Goal: Task Accomplishment & Management: Manage account settings

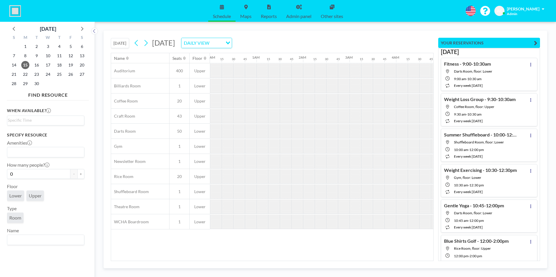
scroll to position [0, 523]
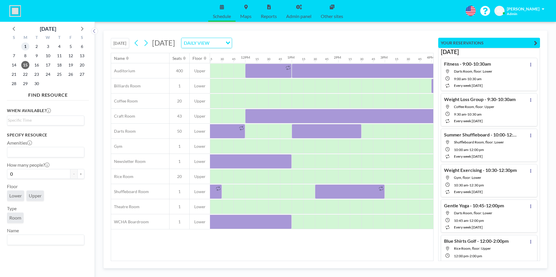
click at [26, 47] on span "1" at bounding box center [25, 46] width 8 height 8
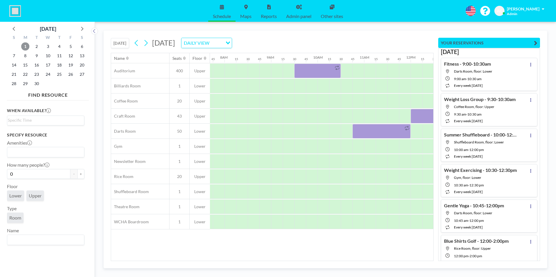
scroll to position [0, 361]
drag, startPoint x: 261, startPoint y: 262, endPoint x: 361, endPoint y: 270, distance: 100.3
click at [361, 270] on div "[DATE] [DATE] DAILY VIEW Loading... Name Seats Floor 12AM 15 30 45 1AM 15 30 45…" at bounding box center [325, 150] width 461 height 256
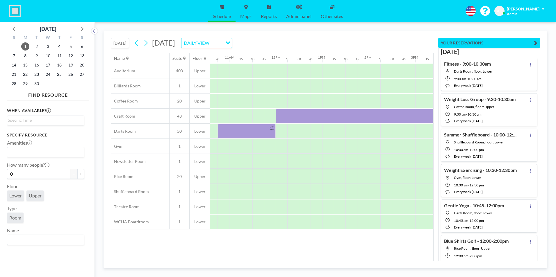
scroll to position [0, 435]
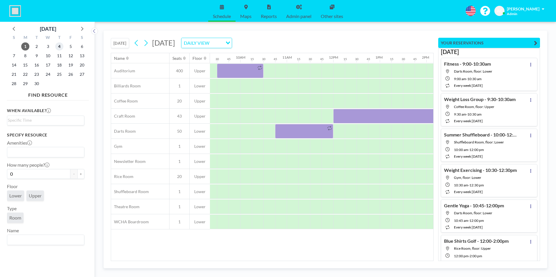
click at [60, 48] on span "4" at bounding box center [59, 46] width 8 height 8
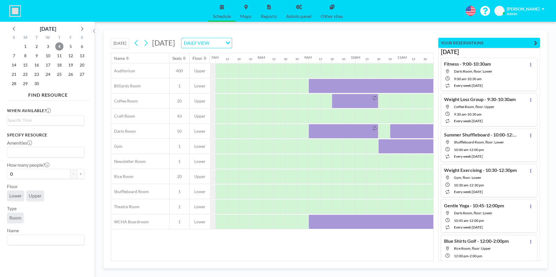
scroll to position [0, 361]
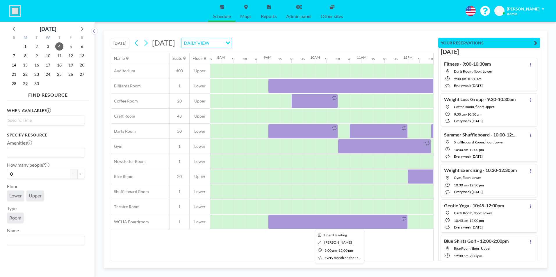
click at [357, 220] on div at bounding box center [338, 222] width 140 height 15
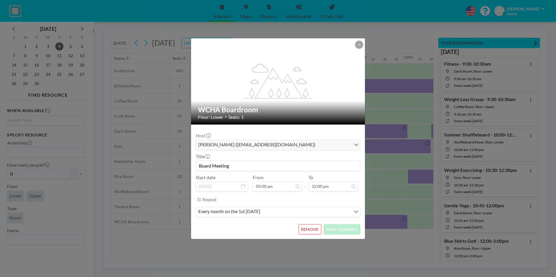
scroll to position [207, 0]
click at [247, 168] on input "Board Meeting" at bounding box center [278, 166] width 164 height 10
type input "Board Meeting - 9:00-12:00pm"
click at [342, 232] on button "SAVE CHANGES" at bounding box center [342, 229] width 37 height 10
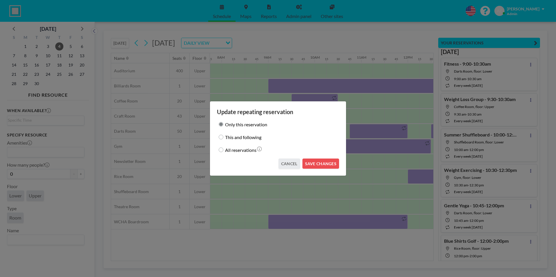
click at [222, 139] on input "This and following" at bounding box center [221, 137] width 5 height 5
radio input "true"
click at [325, 166] on button "SAVE CHANGES" at bounding box center [320, 164] width 37 height 10
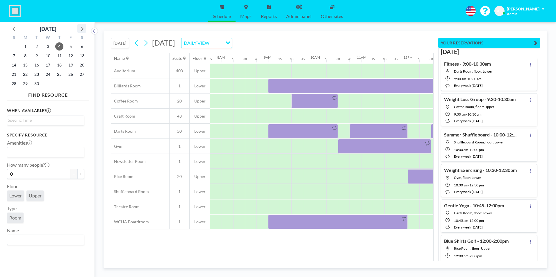
click at [82, 29] on icon at bounding box center [82, 29] width 2 height 4
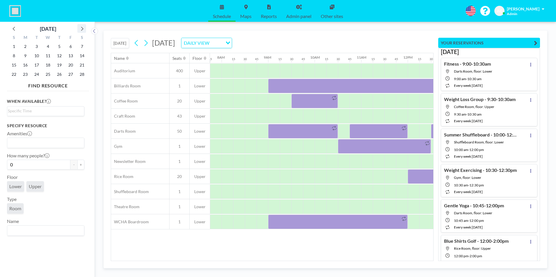
click at [82, 29] on icon at bounding box center [82, 29] width 2 height 4
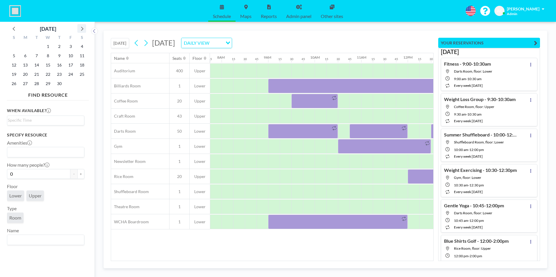
click at [82, 29] on icon at bounding box center [82, 29] width 2 height 4
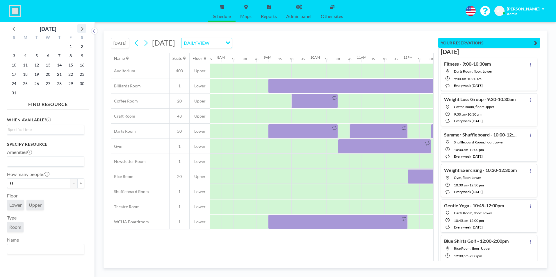
click at [82, 29] on icon at bounding box center [82, 29] width 2 height 4
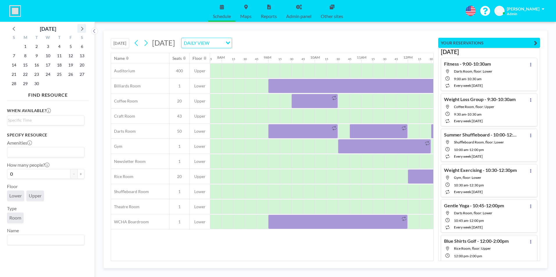
click at [82, 29] on icon at bounding box center [82, 29] width 2 height 4
click at [49, 47] on span "1" at bounding box center [48, 46] width 8 height 8
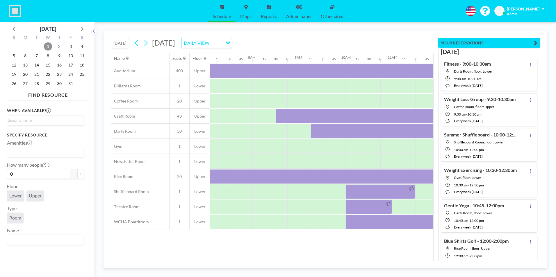
scroll to position [0, 361]
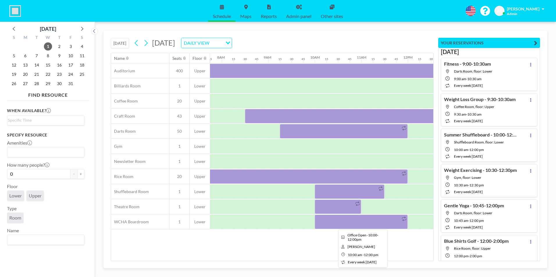
click at [368, 222] on div at bounding box center [361, 222] width 93 height 15
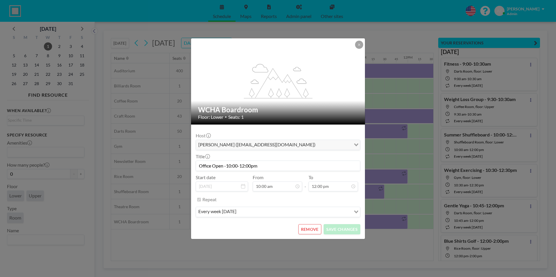
click at [313, 231] on button "REMOVE" at bounding box center [309, 229] width 23 height 10
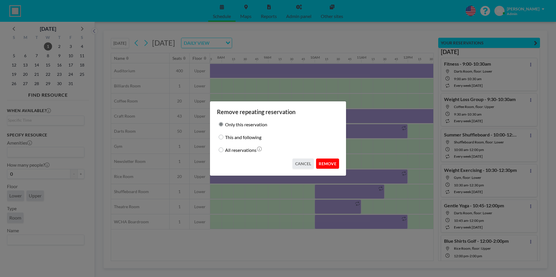
click at [327, 165] on button "REMOVE" at bounding box center [327, 164] width 23 height 10
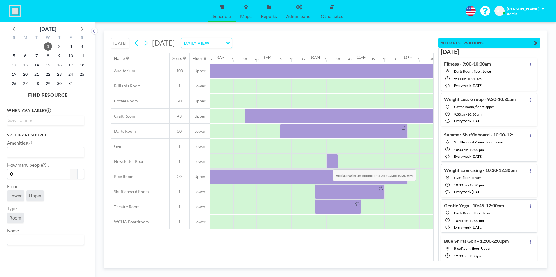
click at [328, 165] on div at bounding box center [332, 161] width 12 height 15
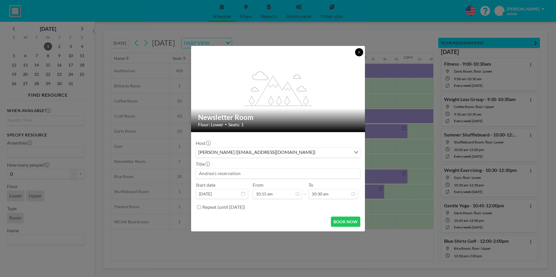
click at [358, 53] on icon at bounding box center [359, 52] width 2 height 2
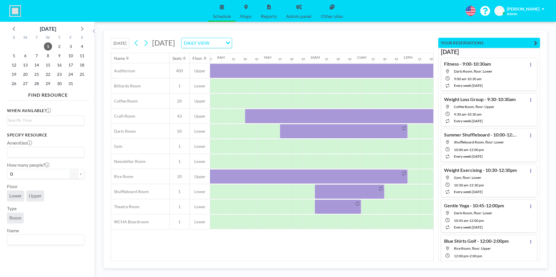
click at [122, 44] on button "[DATE]" at bounding box center [120, 43] width 18 height 10
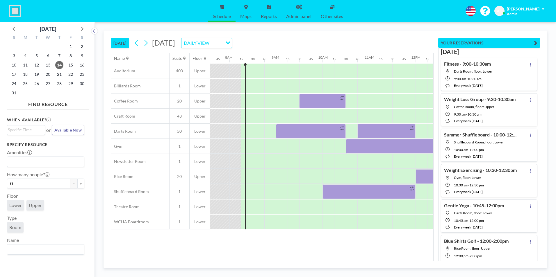
scroll to position [0, 372]
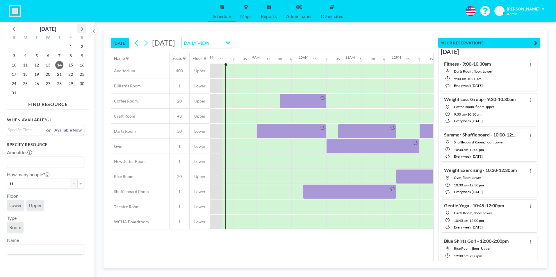
click at [82, 30] on icon at bounding box center [82, 29] width 2 height 4
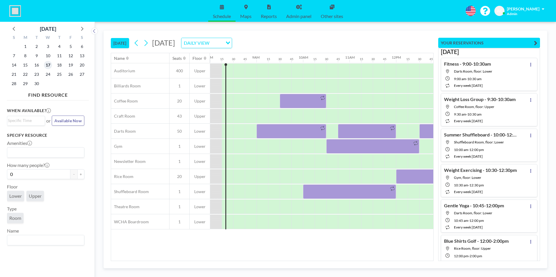
click at [49, 67] on span "17" at bounding box center [48, 65] width 8 height 8
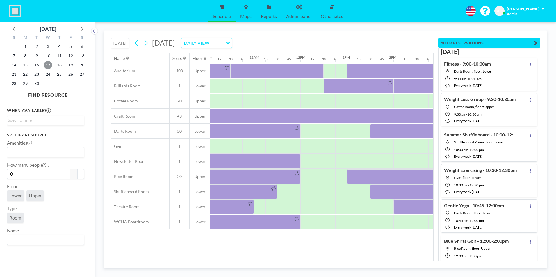
scroll to position [0, 511]
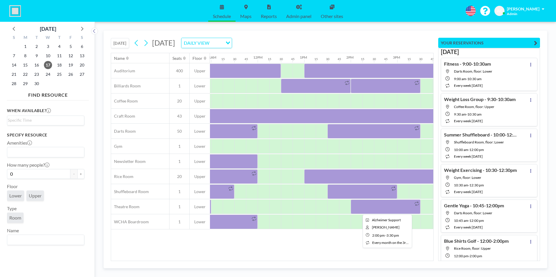
click at [372, 209] on div at bounding box center [386, 207] width 70 height 15
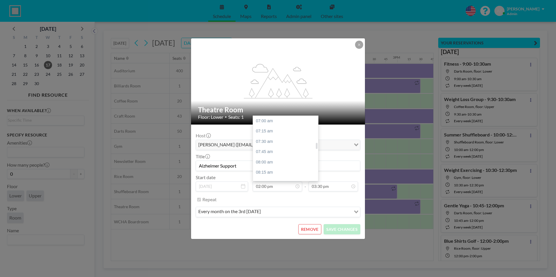
scroll to position [352, 0]
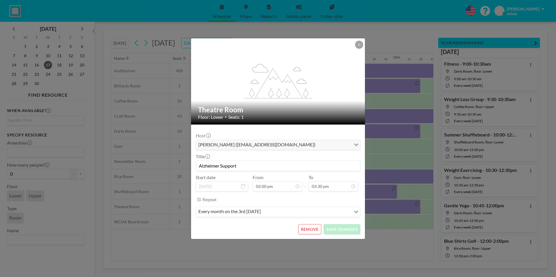
click at [242, 167] on input "Alzheimer Support" at bounding box center [278, 166] width 164 height 10
type input "Alzheimer Support - 2:00-3:30pm"
click at [346, 231] on button "SAVE CHANGES" at bounding box center [342, 229] width 37 height 10
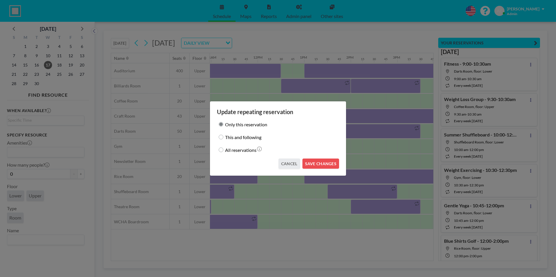
click at [222, 139] on input "This and following" at bounding box center [221, 137] width 5 height 5
radio input "true"
click at [322, 169] on div "Update repeating reservation Only this reservation This and following All reser…" at bounding box center [278, 138] width 137 height 75
click at [322, 165] on button "SAVE CHANGES" at bounding box center [320, 164] width 37 height 10
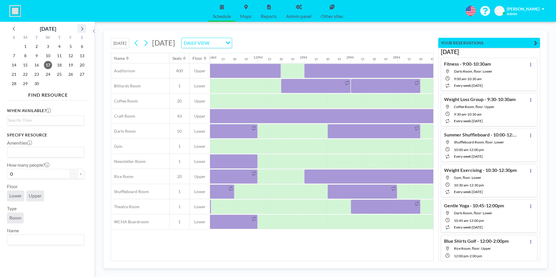
click at [81, 30] on icon at bounding box center [82, 29] width 8 height 8
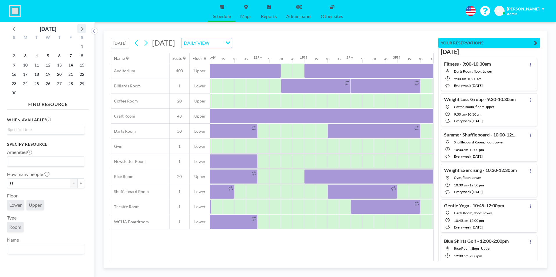
click at [81, 30] on icon at bounding box center [82, 29] width 8 height 8
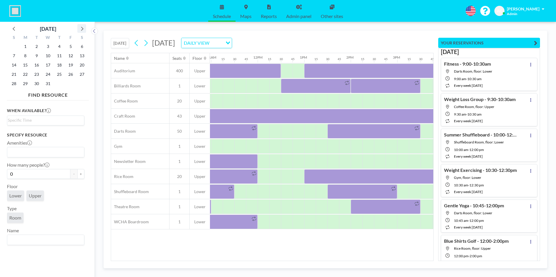
click at [81, 30] on icon at bounding box center [82, 29] width 8 height 8
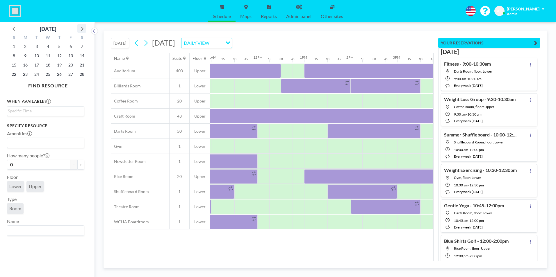
click at [81, 30] on icon at bounding box center [82, 29] width 8 height 8
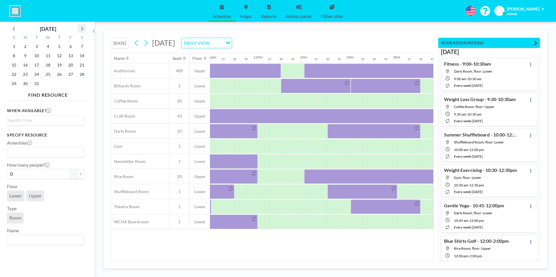
click at [81, 30] on icon at bounding box center [82, 29] width 8 height 8
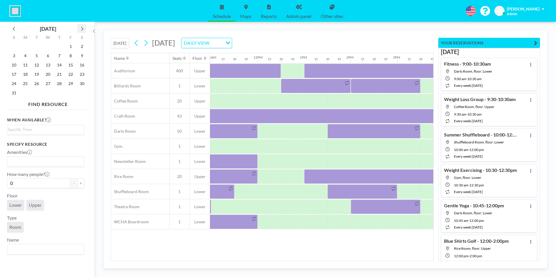
click at [81, 30] on icon at bounding box center [82, 29] width 8 height 8
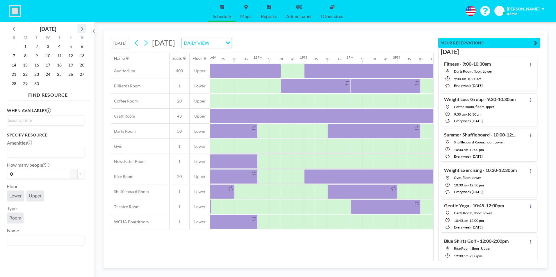
click at [81, 30] on icon at bounding box center [82, 29] width 8 height 8
click at [50, 47] on span "1" at bounding box center [48, 46] width 8 height 8
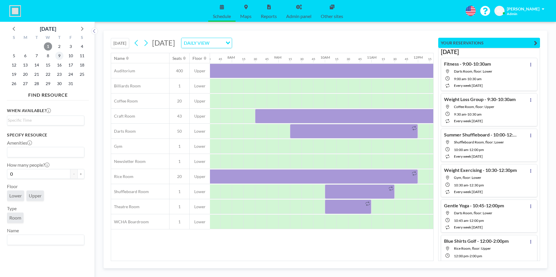
scroll to position [0, 361]
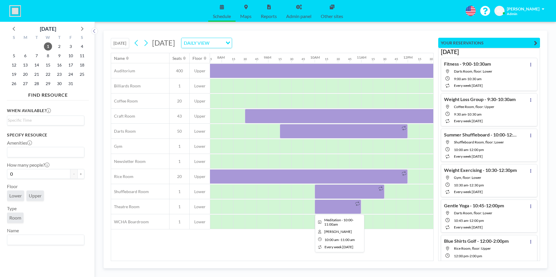
click at [343, 209] on div at bounding box center [338, 207] width 47 height 15
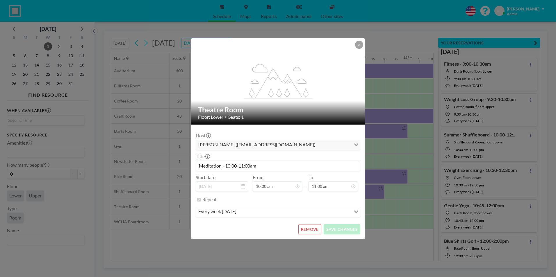
click at [314, 230] on button "REMOVE" at bounding box center [309, 229] width 23 height 10
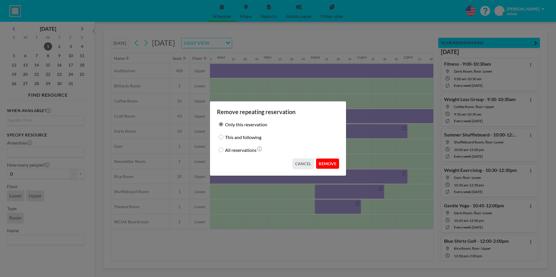
click at [327, 168] on button "REMOVE" at bounding box center [327, 164] width 23 height 10
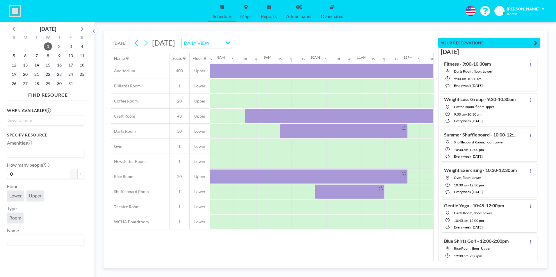
click at [122, 45] on button "[DATE]" at bounding box center [120, 43] width 18 height 10
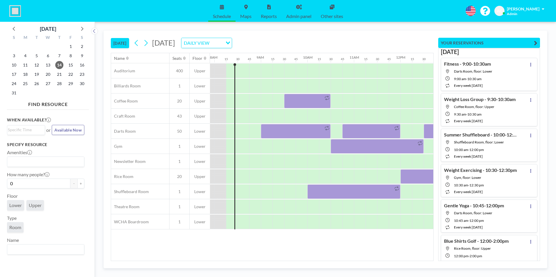
scroll to position [0, 372]
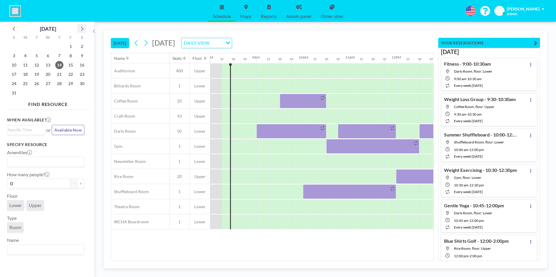
click at [82, 29] on icon at bounding box center [82, 29] width 8 height 8
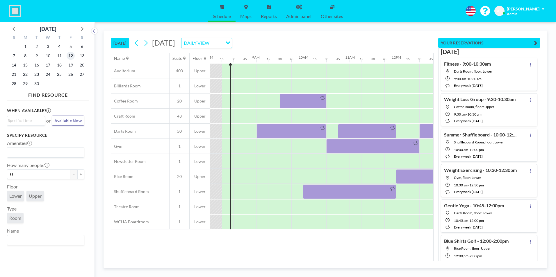
click at [69, 58] on span "12" at bounding box center [71, 56] width 8 height 8
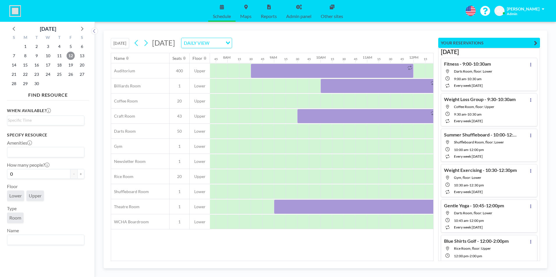
scroll to position [0, 361]
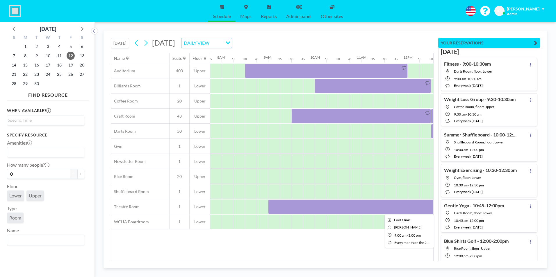
click at [315, 208] on div at bounding box center [407, 207] width 279 height 15
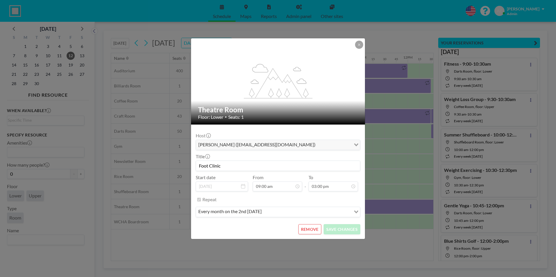
click at [229, 167] on input "Foot Clinic" at bounding box center [278, 166] width 164 height 10
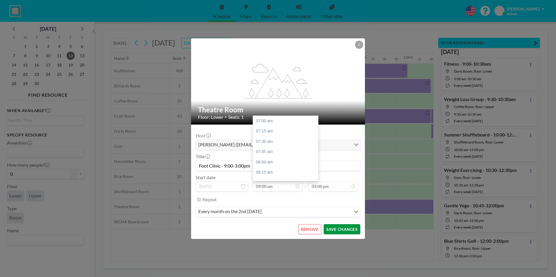
scroll to position [83, 0]
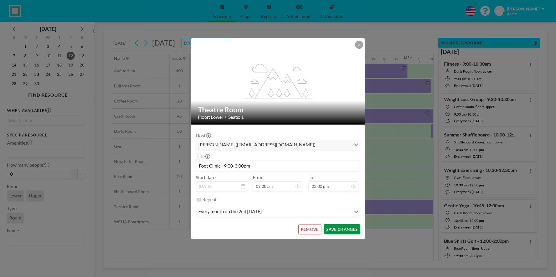
type input "Foot Clinic - 9:00-3:00pm"
click at [342, 231] on button "SAVE CHANGES" at bounding box center [342, 229] width 37 height 10
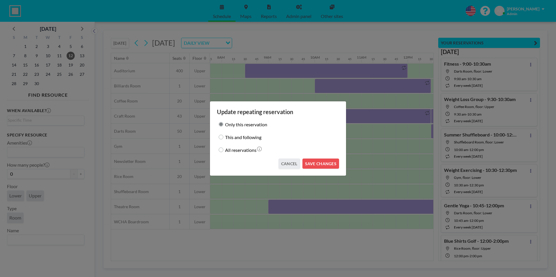
click at [219, 137] on input "This and following" at bounding box center [221, 137] width 5 height 5
radio input "true"
click at [317, 166] on button "SAVE CHANGES" at bounding box center [320, 164] width 37 height 10
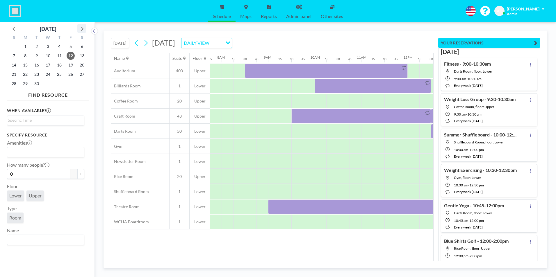
click at [82, 29] on icon at bounding box center [82, 29] width 2 height 4
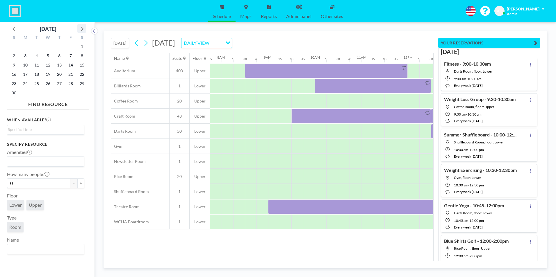
click at [82, 29] on icon at bounding box center [82, 29] width 2 height 4
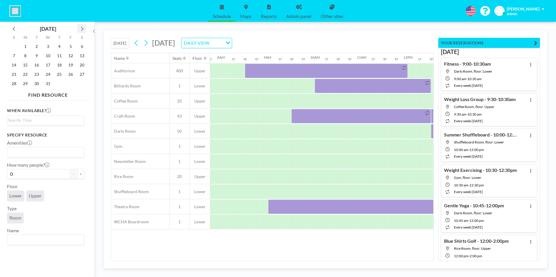
click at [82, 29] on icon at bounding box center [82, 29] width 2 height 4
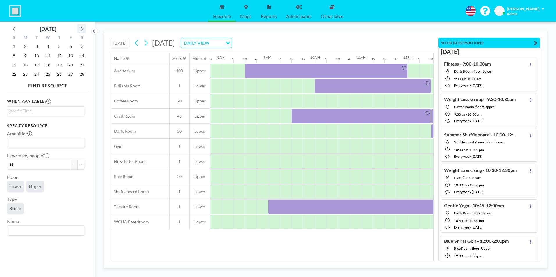
click at [82, 29] on icon at bounding box center [82, 29] width 2 height 4
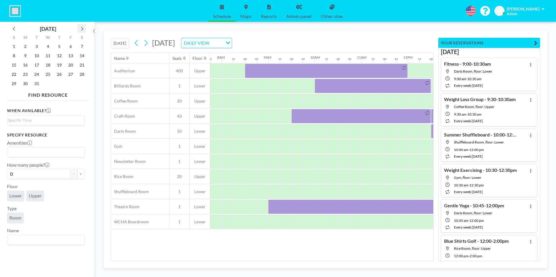
click at [82, 29] on icon at bounding box center [82, 29] width 2 height 4
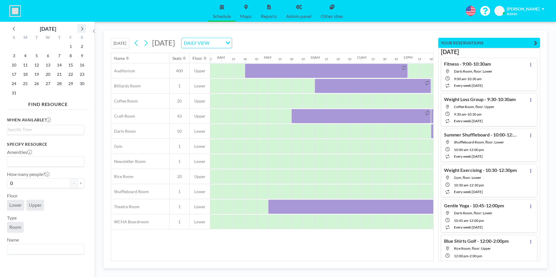
click at [82, 29] on icon at bounding box center [82, 29] width 2 height 4
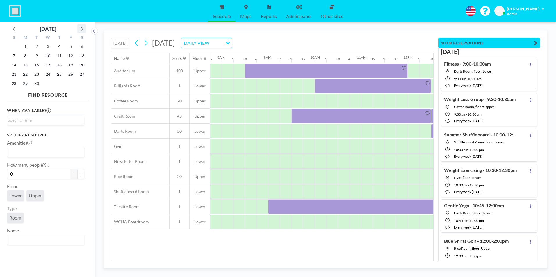
click at [82, 29] on icon at bounding box center [82, 29] width 2 height 4
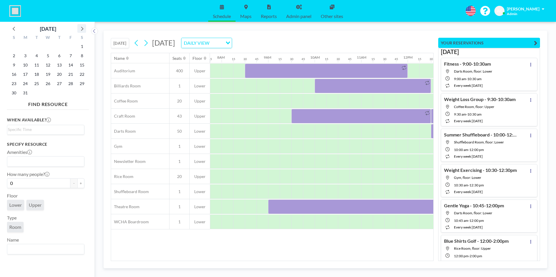
click at [82, 29] on icon at bounding box center [82, 29] width 2 height 4
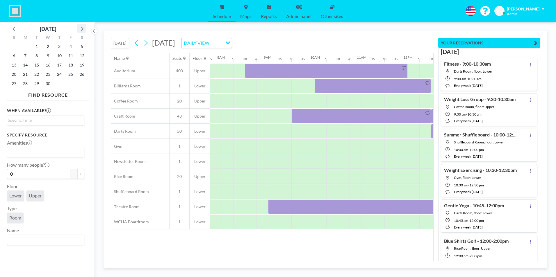
click at [82, 29] on icon at bounding box center [82, 29] width 2 height 4
click at [83, 29] on icon at bounding box center [82, 29] width 2 height 4
click at [82, 75] on span "26" at bounding box center [82, 74] width 8 height 8
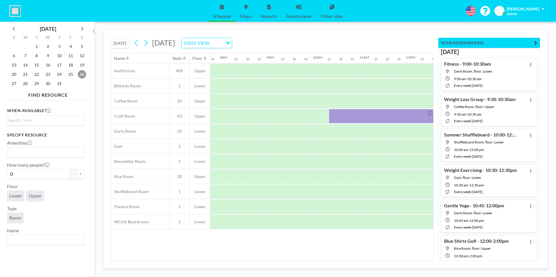
scroll to position [0, 361]
click at [72, 77] on span "25" at bounding box center [71, 74] width 8 height 8
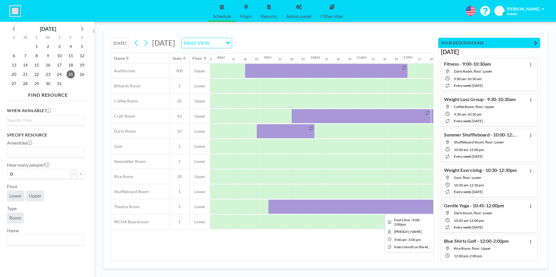
click at [341, 207] on div at bounding box center [407, 207] width 279 height 15
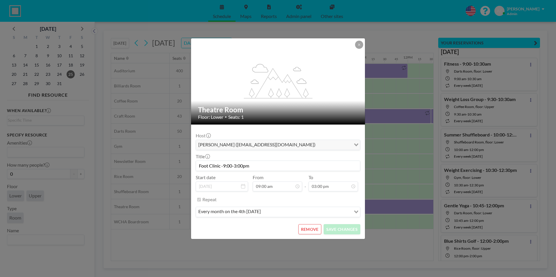
click at [313, 232] on button "REMOVE" at bounding box center [309, 229] width 23 height 10
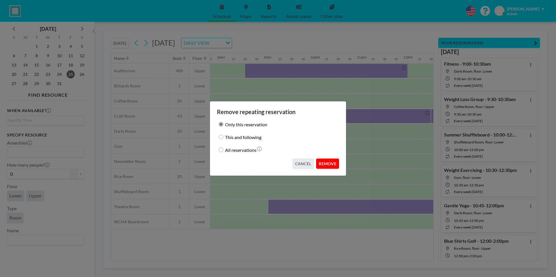
click at [328, 165] on button "REMOVE" at bounding box center [327, 164] width 23 height 10
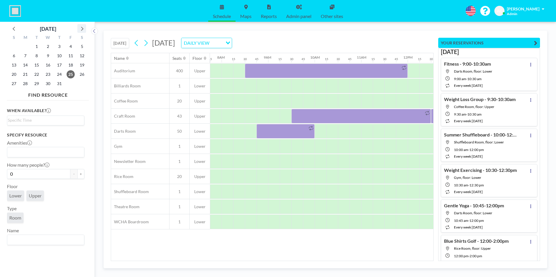
click at [82, 30] on icon at bounding box center [82, 29] width 8 height 8
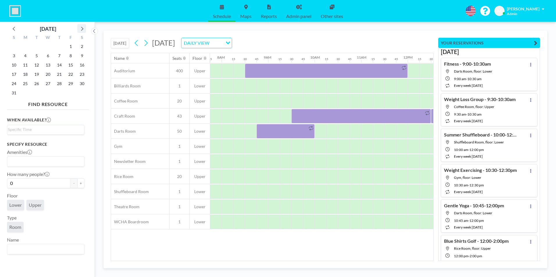
click at [82, 30] on icon at bounding box center [82, 29] width 8 height 8
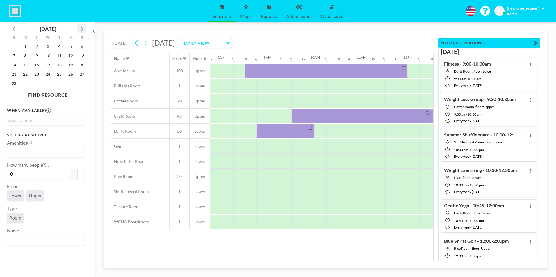
click at [82, 30] on icon at bounding box center [82, 29] width 8 height 8
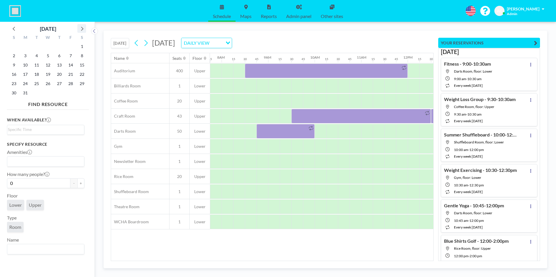
click at [82, 30] on icon at bounding box center [82, 29] width 8 height 8
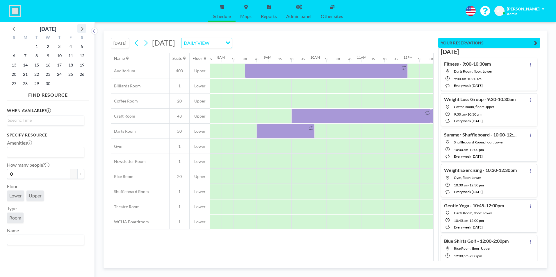
click at [82, 30] on icon at bounding box center [82, 29] width 8 height 8
click at [82, 29] on icon at bounding box center [82, 29] width 8 height 8
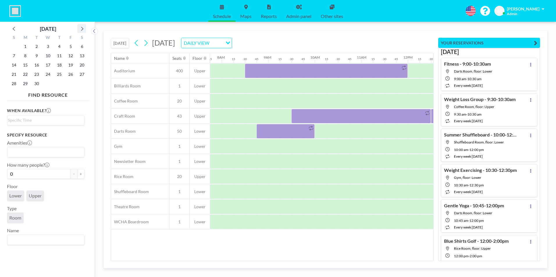
click at [82, 29] on icon at bounding box center [82, 29] width 8 height 8
click at [72, 76] on span "24" at bounding box center [71, 74] width 8 height 8
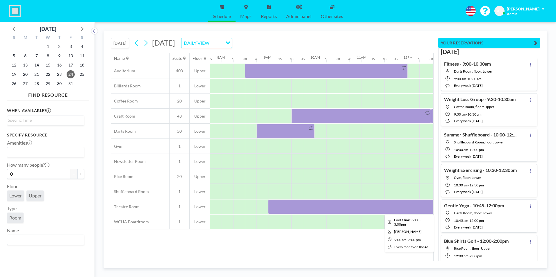
click at [370, 210] on div at bounding box center [407, 207] width 279 height 15
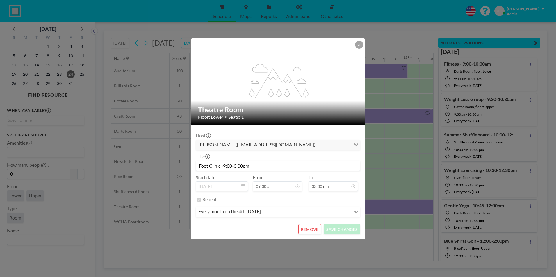
click at [310, 231] on button "REMOVE" at bounding box center [309, 229] width 23 height 10
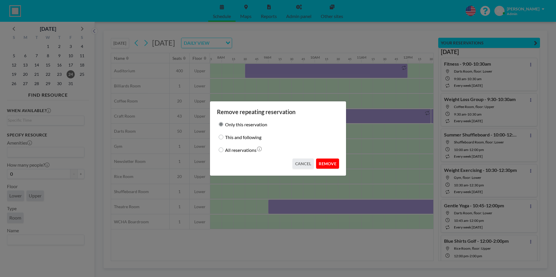
click at [331, 167] on button "REMOVE" at bounding box center [327, 164] width 23 height 10
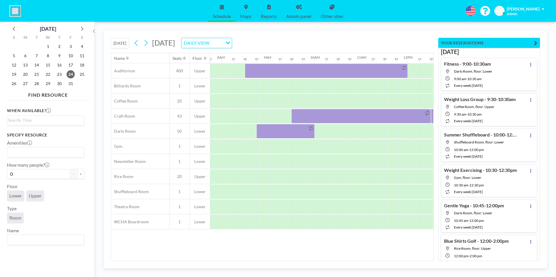
click at [121, 44] on button "[DATE]" at bounding box center [120, 43] width 18 height 10
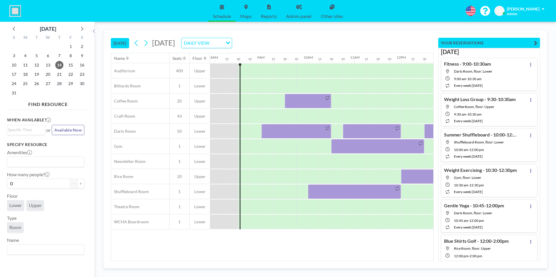
scroll to position [0, 384]
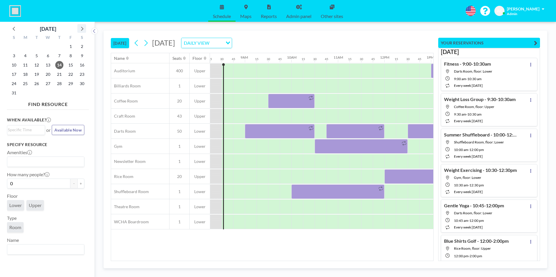
click at [82, 30] on icon at bounding box center [82, 29] width 8 height 8
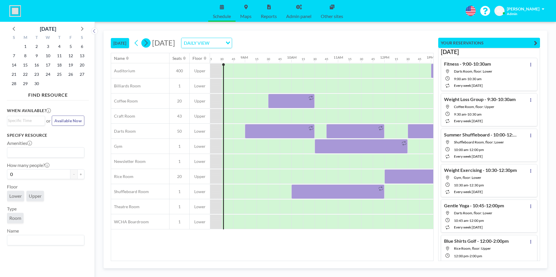
click at [149, 45] on icon at bounding box center [146, 43] width 6 height 9
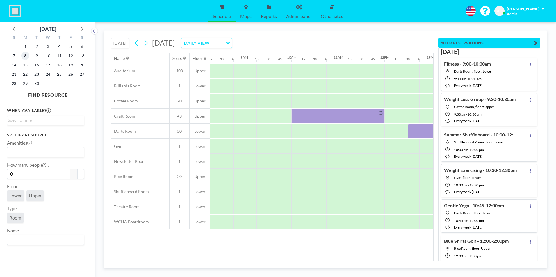
click at [26, 56] on span "8" at bounding box center [25, 56] width 8 height 8
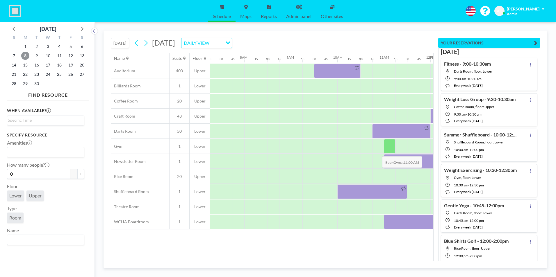
scroll to position [0, 361]
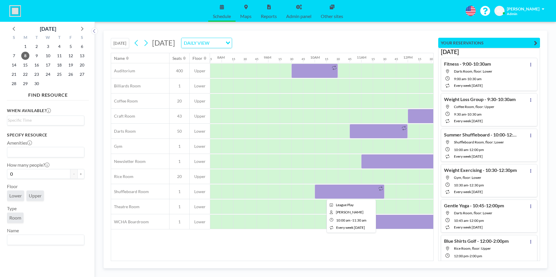
click at [350, 192] on div at bounding box center [350, 192] width 70 height 15
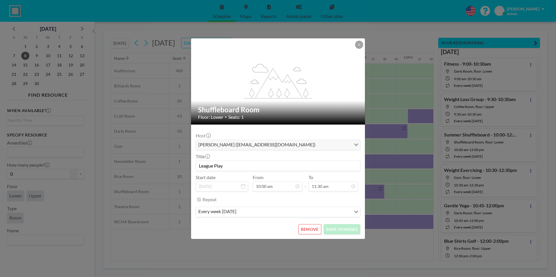
click at [249, 168] on input "League Play" at bounding box center [278, 166] width 164 height 10
type input "League Play - 10:00-11:30am"
click at [343, 231] on button "SAVE CHANGES" at bounding box center [342, 229] width 37 height 10
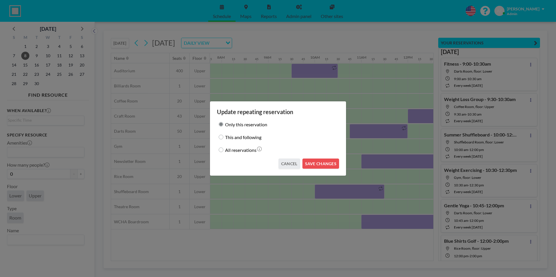
click at [224, 139] on div "This and following" at bounding box center [278, 137] width 122 height 8
click at [223, 138] on div "This and following" at bounding box center [278, 137] width 122 height 8
drag, startPoint x: 219, startPoint y: 138, endPoint x: 223, endPoint y: 137, distance: 3.8
click at [220, 137] on input "This and following" at bounding box center [221, 137] width 5 height 5
radio input "true"
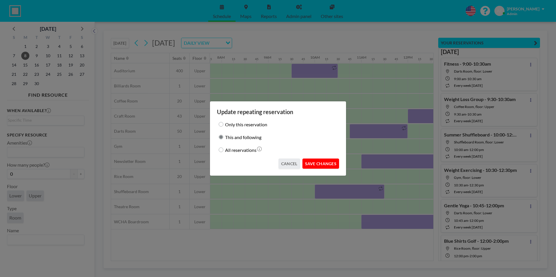
click at [325, 167] on button "SAVE CHANGES" at bounding box center [320, 164] width 37 height 10
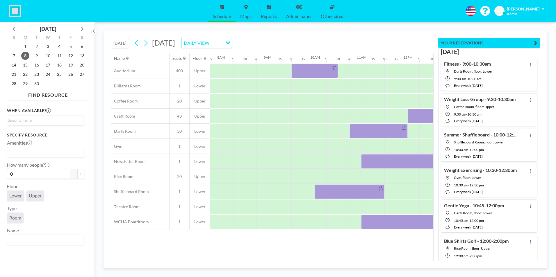
drag, startPoint x: 277, startPoint y: 261, endPoint x: 311, endPoint y: 263, distance: 34.1
click at [311, 263] on div "[DATE] [DATE] DAILY VIEW Loading... Name Seats Floor 12AM 15 30 45 1AM 15 30 45…" at bounding box center [326, 150] width 444 height 238
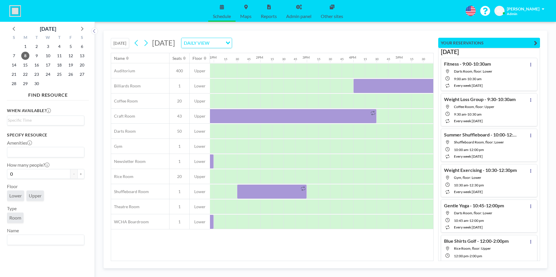
scroll to position [0, 630]
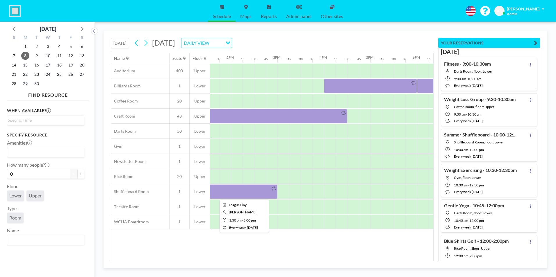
click at [251, 191] on div at bounding box center [243, 192] width 70 height 15
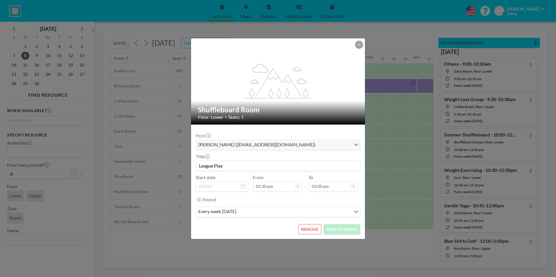
click at [234, 167] on input "League Play" at bounding box center [278, 166] width 164 height 10
type input "League Play - 1:30-3:00pm"
click at [340, 232] on button "SAVE CHANGES" at bounding box center [342, 229] width 37 height 10
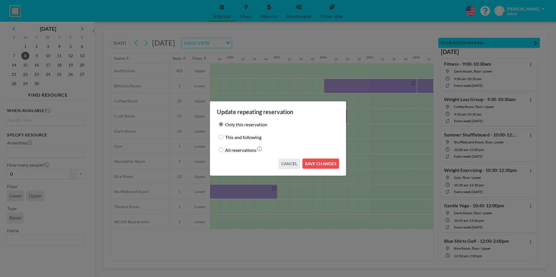
click at [222, 139] on input "This and following" at bounding box center [221, 137] width 5 height 5
radio input "true"
click at [320, 167] on button "SAVE CHANGES" at bounding box center [320, 164] width 37 height 10
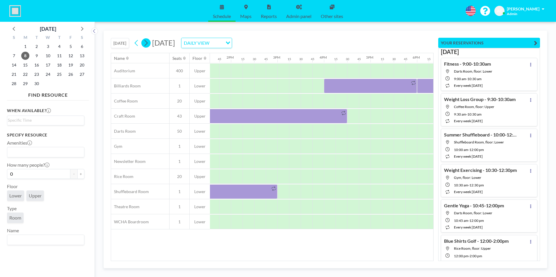
click at [146, 44] on icon at bounding box center [146, 43] width 6 height 9
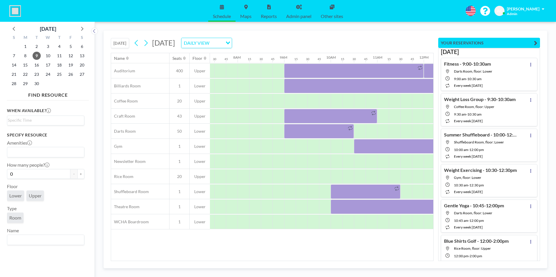
scroll to position [0, 361]
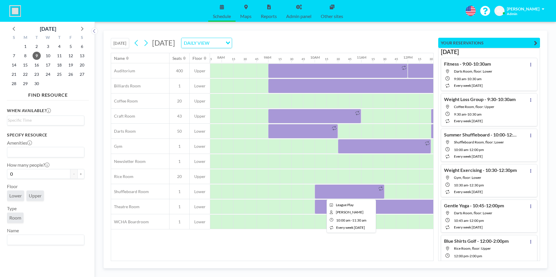
click at [334, 192] on div at bounding box center [350, 192] width 70 height 15
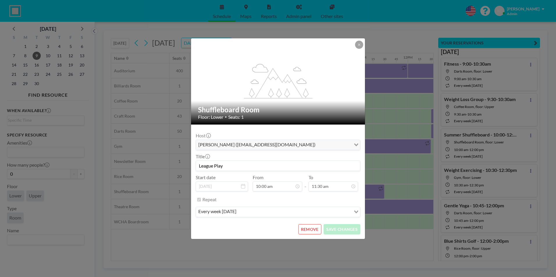
scroll to position [186, 0]
click at [229, 168] on input "League Play" at bounding box center [278, 166] width 164 height 10
type input "League Play - 10:00-11:30am"
click at [349, 231] on button "SAVE CHANGES" at bounding box center [342, 229] width 37 height 10
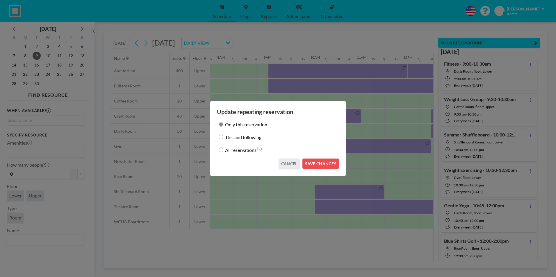
click at [223, 139] on div "This and following" at bounding box center [278, 137] width 122 height 8
click at [221, 138] on input "This and following" at bounding box center [221, 137] width 5 height 5
radio input "true"
click at [316, 167] on button "SAVE CHANGES" at bounding box center [320, 164] width 37 height 10
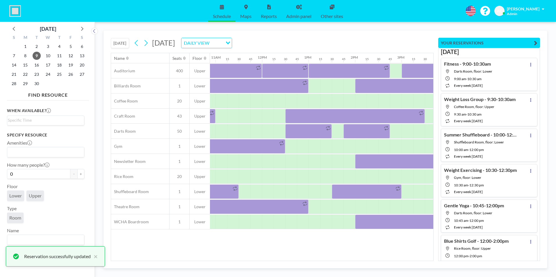
scroll to position [0, 552]
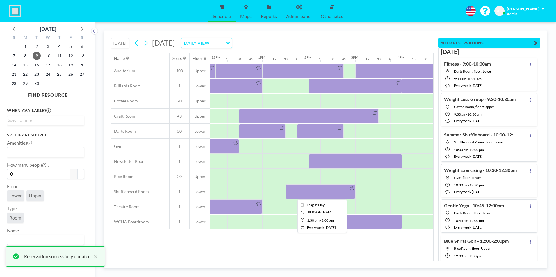
click at [324, 191] on div at bounding box center [321, 192] width 70 height 15
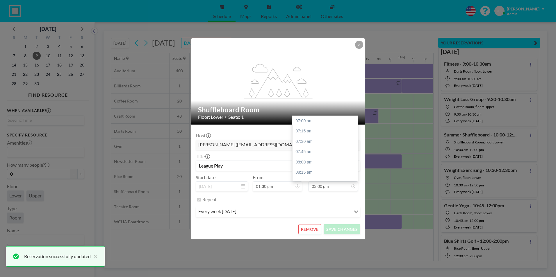
scroll to position [331, 0]
click at [232, 166] on input "League Play" at bounding box center [278, 166] width 164 height 10
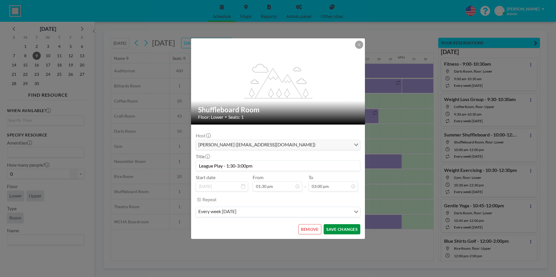
scroll to position [0, 0]
type input "League Play - 1:30-3:00pm"
click at [343, 232] on button "SAVE CHANGES" at bounding box center [342, 229] width 37 height 10
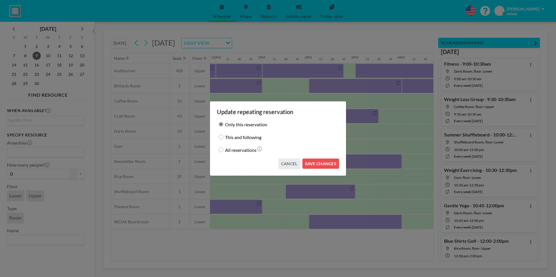
click at [222, 140] on div "This and following" at bounding box center [278, 137] width 122 height 8
click at [221, 139] on input "This and following" at bounding box center [221, 137] width 5 height 5
radio input "true"
click at [318, 164] on button "SAVE CHANGES" at bounding box center [320, 164] width 37 height 10
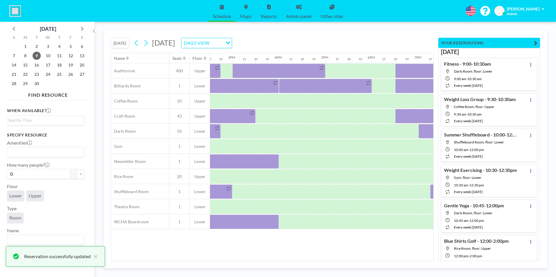
scroll to position [0, 786]
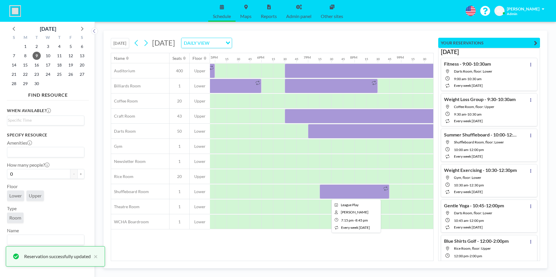
click at [357, 189] on div at bounding box center [355, 192] width 70 height 15
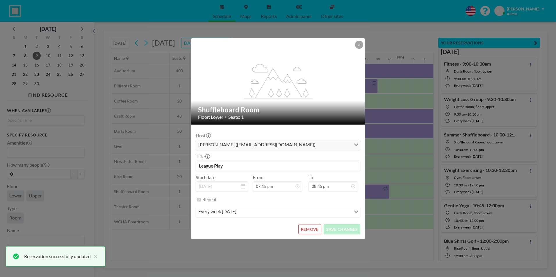
scroll to position [507, 0]
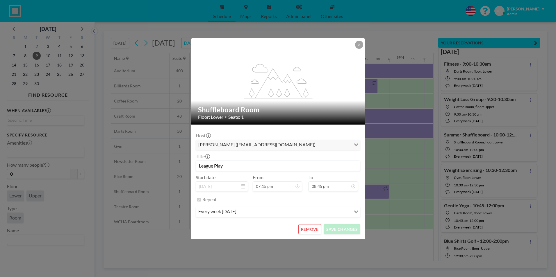
click at [242, 167] on input "League Play" at bounding box center [278, 166] width 164 height 10
type input "League Play - 7:15-8:45pm"
click at [342, 231] on button "SAVE CHANGES" at bounding box center [342, 229] width 37 height 10
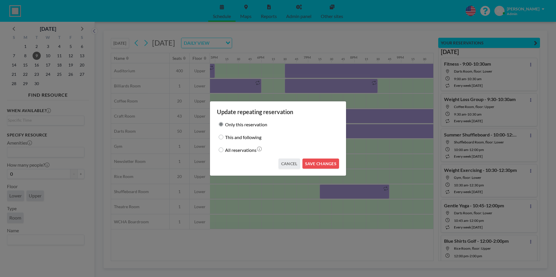
click at [221, 138] on input "This and following" at bounding box center [221, 137] width 5 height 5
radio input "true"
click at [319, 167] on button "SAVE CHANGES" at bounding box center [320, 164] width 37 height 10
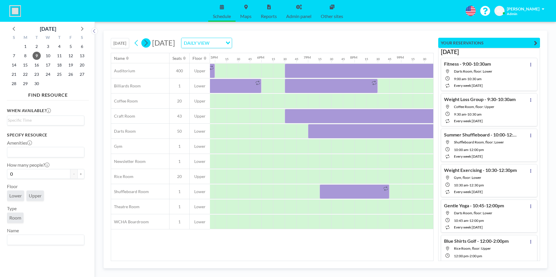
click at [148, 44] on icon at bounding box center [146, 43] width 3 height 6
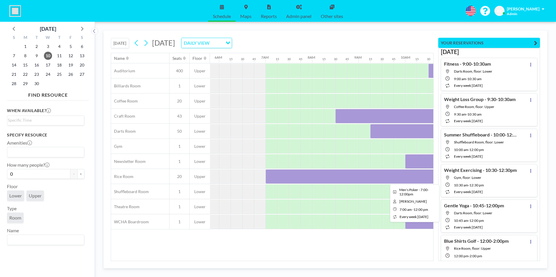
scroll to position [0, 361]
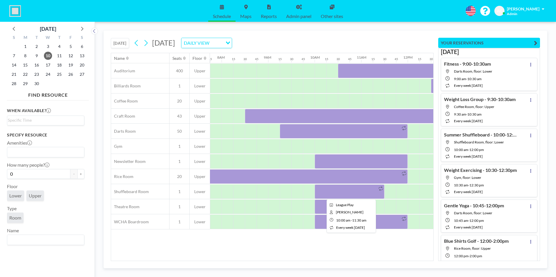
click at [329, 190] on div at bounding box center [350, 192] width 70 height 15
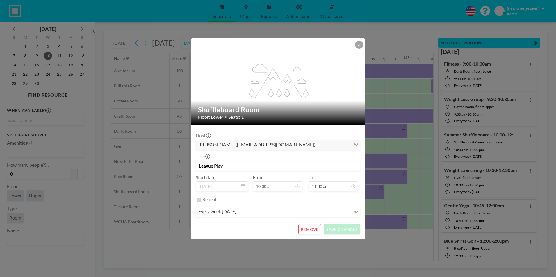
scroll to position [186, 0]
click at [236, 166] on input "League Play" at bounding box center [278, 166] width 164 height 10
type input "League Play - 10:00-11:30am"
click at [341, 233] on button "SAVE CHANGES" at bounding box center [342, 229] width 37 height 10
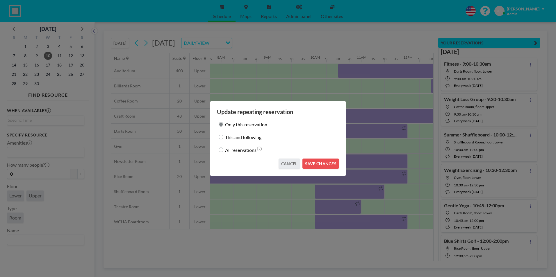
click at [222, 138] on input "This and following" at bounding box center [221, 137] width 5 height 5
radio input "true"
click at [323, 166] on button "SAVE CHANGES" at bounding box center [320, 164] width 37 height 10
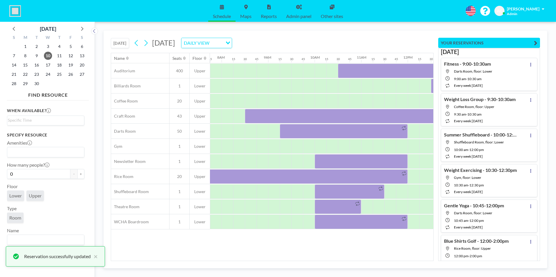
drag, startPoint x: 287, startPoint y: 262, endPoint x: 313, endPoint y: 263, distance: 25.9
click at [313, 263] on div "[DATE] [DATE] DAILY VIEW Loading... Name Seats Floor 12AM 15 30 45 1AM 15 30 45…" at bounding box center [326, 150] width 444 height 238
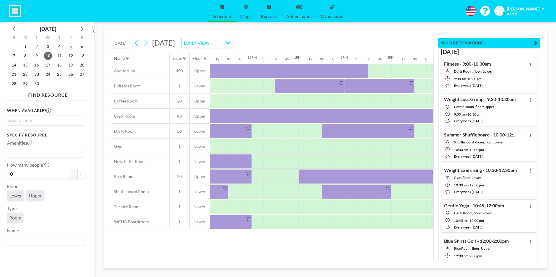
scroll to position [0, 518]
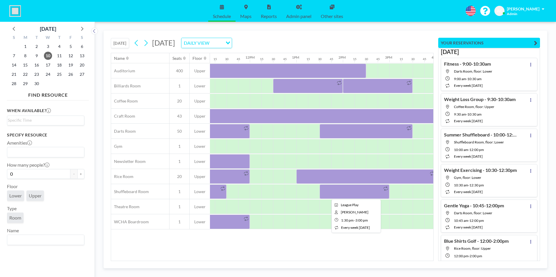
click at [347, 192] on div at bounding box center [355, 192] width 70 height 15
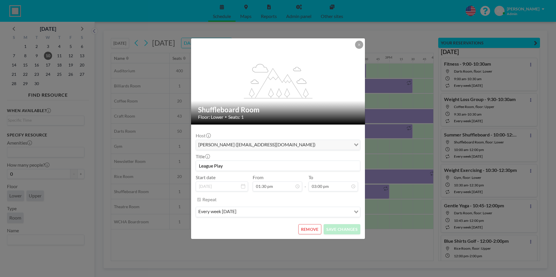
click at [240, 167] on input "League Play" at bounding box center [278, 166] width 164 height 10
type input "League Play - 1:30-3:00pm"
click at [351, 232] on button "SAVE CHANGES" at bounding box center [342, 229] width 37 height 10
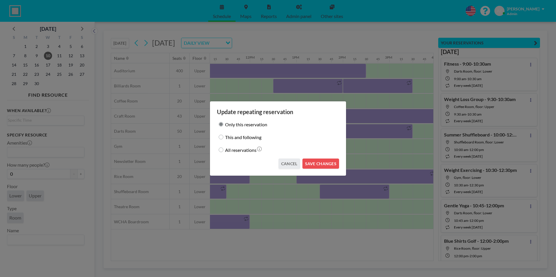
click at [221, 138] on input "This and following" at bounding box center [221, 137] width 5 height 5
radio input "true"
click at [319, 166] on button "SAVE CHANGES" at bounding box center [320, 164] width 37 height 10
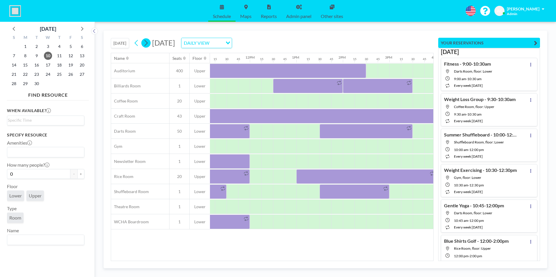
click at [150, 44] on button at bounding box center [145, 42] width 9 height 9
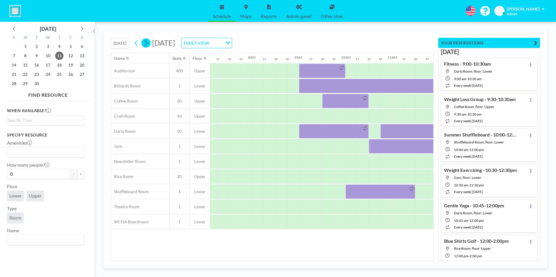
click at [149, 45] on icon at bounding box center [146, 43] width 6 height 9
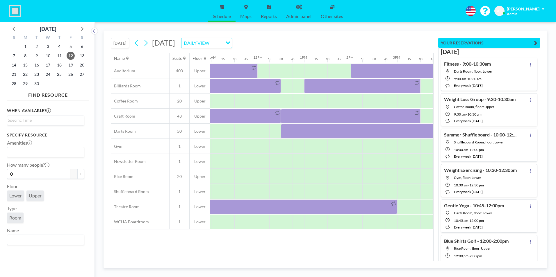
scroll to position [0, 361]
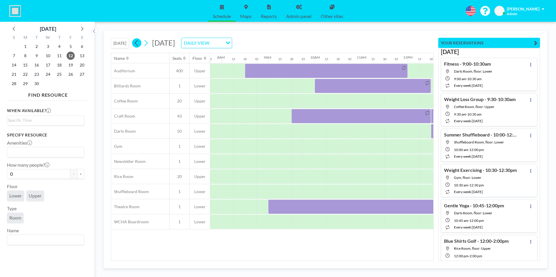
click at [139, 44] on icon at bounding box center [137, 43] width 6 height 9
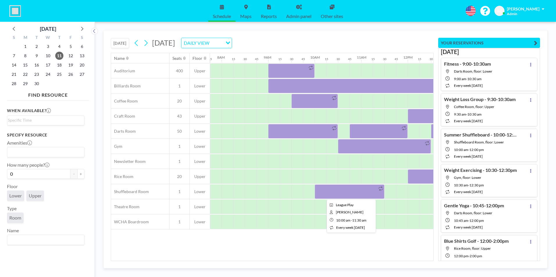
click at [343, 195] on div at bounding box center [350, 192] width 70 height 15
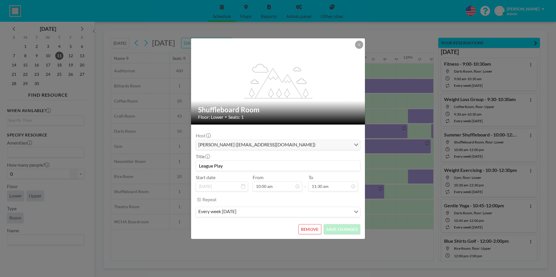
click at [238, 167] on input "League Play" at bounding box center [278, 166] width 164 height 10
type input "League Play - 10:00-11:30am"
click at [338, 231] on button "SAVE CHANGES" at bounding box center [342, 229] width 37 height 10
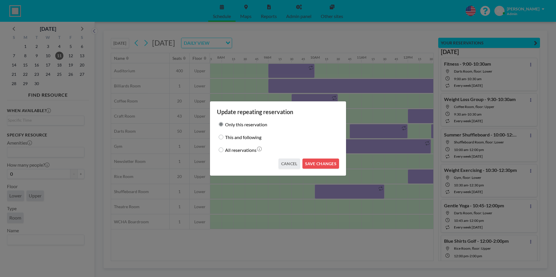
click at [220, 138] on input "This and following" at bounding box center [221, 137] width 5 height 5
radio input "true"
click at [323, 166] on button "SAVE CHANGES" at bounding box center [320, 164] width 37 height 10
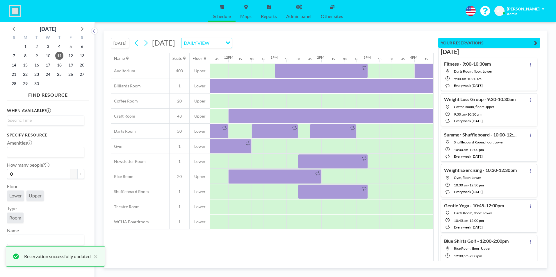
scroll to position [0, 541]
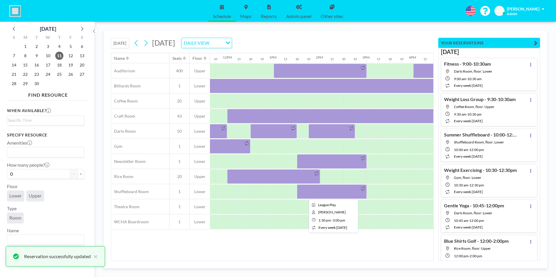
click at [333, 191] on div at bounding box center [332, 192] width 70 height 15
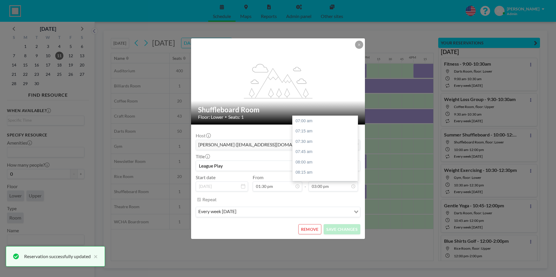
scroll to position [331, 0]
click at [239, 167] on input "League Play" at bounding box center [278, 166] width 164 height 10
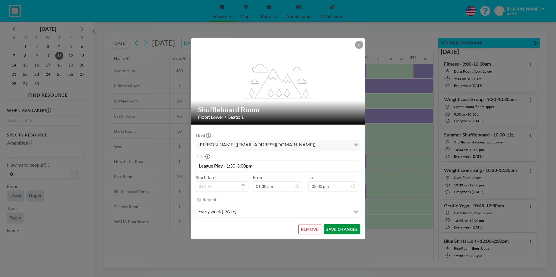
scroll to position [269, 0]
type input "League Play - 1:30-3:00pm"
click at [344, 230] on button "SAVE CHANGES" at bounding box center [342, 229] width 37 height 10
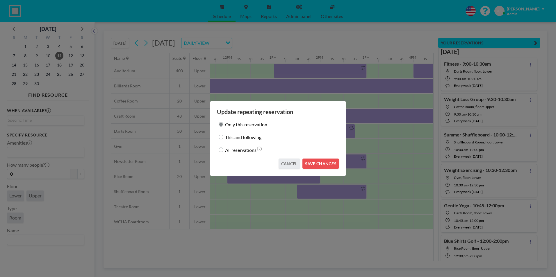
click at [222, 139] on input "This and following" at bounding box center [221, 137] width 5 height 5
radio input "true"
click at [331, 166] on button "SAVE CHANGES" at bounding box center [320, 164] width 37 height 10
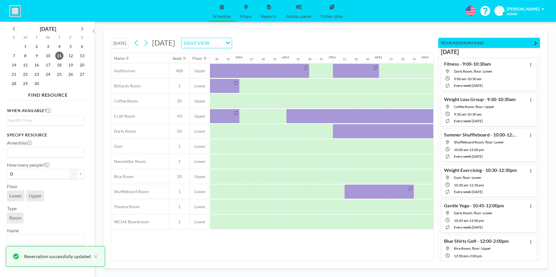
scroll to position [0, 775]
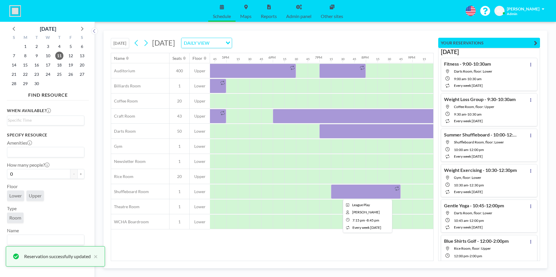
click at [359, 193] on div at bounding box center [366, 192] width 70 height 15
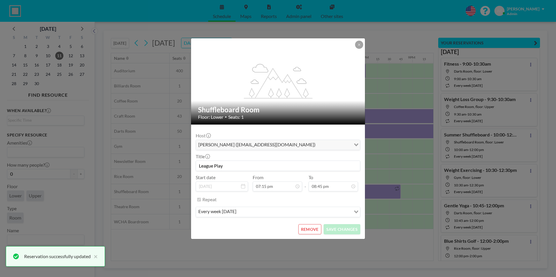
click at [245, 166] on input "League Play" at bounding box center [278, 166] width 164 height 10
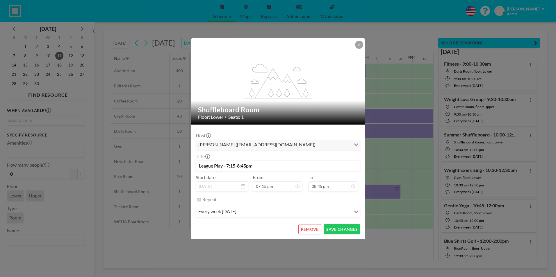
scroll to position [507, 0]
type input "League Play - 7:15-8:45pm"
click at [340, 231] on button "SAVE CHANGES" at bounding box center [342, 229] width 37 height 10
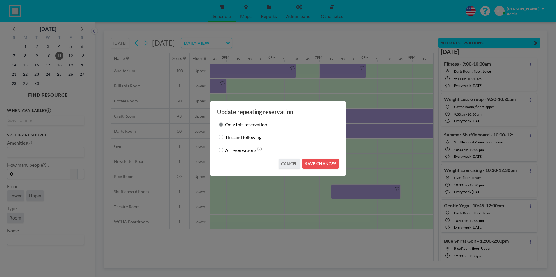
click at [220, 138] on input "This and following" at bounding box center [221, 137] width 5 height 5
radio input "true"
click at [325, 166] on button "SAVE CHANGES" at bounding box center [320, 164] width 37 height 10
